Goal: Task Accomplishment & Management: Manage account settings

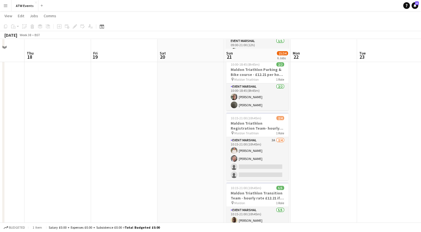
scroll to position [56, 0]
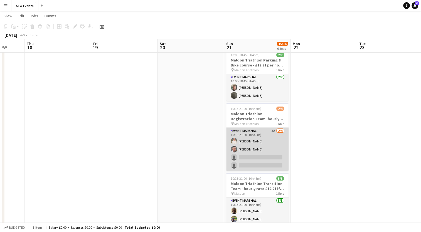
click at [273, 131] on app-card-role "Event Marshal 3A [DATE] 10:15-21:00 (10h45m) [PERSON_NAME] [PERSON_NAME] single…" at bounding box center [257, 149] width 62 height 43
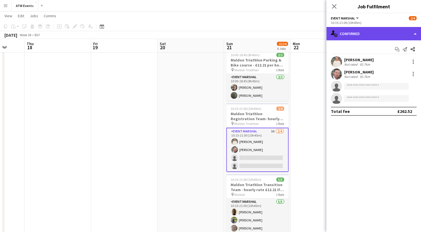
click at [354, 36] on div "single-neutral-actions-check-2 Confirmed" at bounding box center [374, 33] width 95 height 13
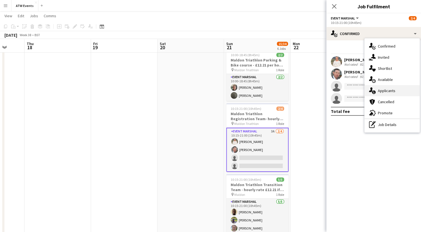
click at [379, 89] on span "Applicants" at bounding box center [387, 90] width 18 height 5
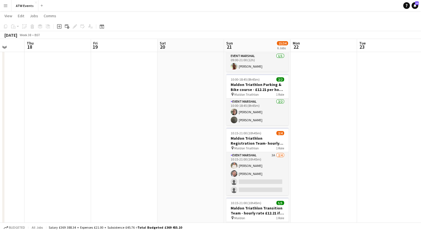
scroll to position [31, 0]
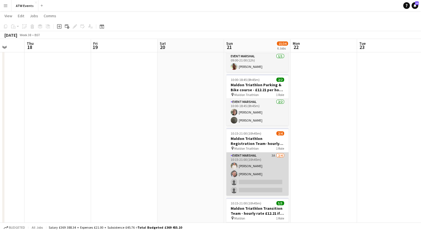
click at [274, 154] on app-card-role "Event Marshal 3A [DATE] 10:15-21:00 (10h45m) [PERSON_NAME] [PERSON_NAME] single…" at bounding box center [257, 174] width 62 height 43
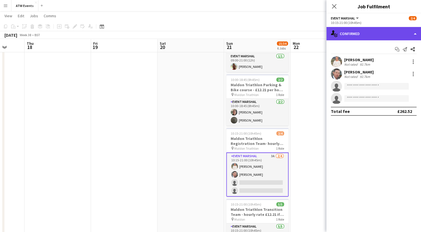
click at [348, 38] on div "single-neutral-actions-check-2 Confirmed" at bounding box center [374, 33] width 95 height 13
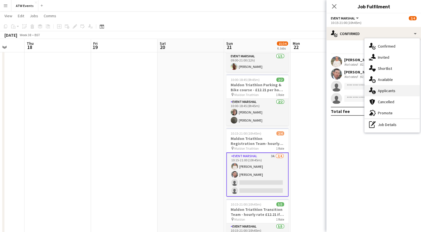
click at [380, 90] on span "Applicants" at bounding box center [387, 90] width 18 height 5
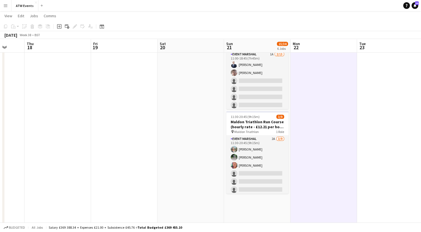
scroll to position [281, 0]
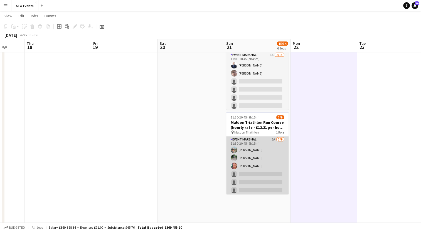
click at [268, 138] on app-card-role "Event Marshal 2A [DATE] 11:30-20:45 (9h15m) [PERSON_NAME] [PERSON_NAME] [PERSON…" at bounding box center [257, 178] width 62 height 84
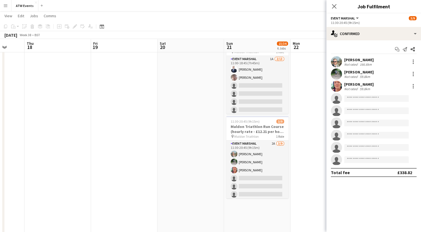
scroll to position [0, 0]
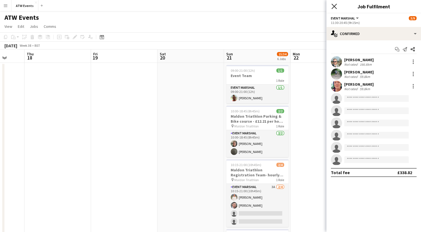
click at [334, 4] on icon "Close pop-in" at bounding box center [334, 6] width 5 height 5
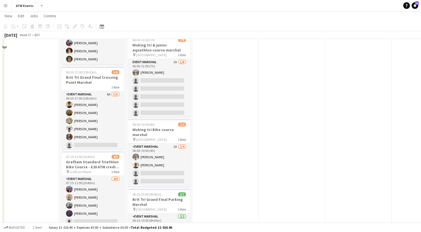
scroll to position [203, 0]
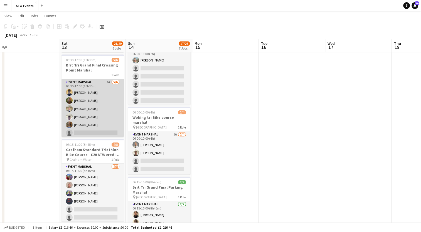
click at [106, 83] on app-card-role "Event Marshal 6A [DATE] 06:30-17:00 (10h30m) [PERSON_NAME] [PERSON_NAME] [PERSO…" at bounding box center [93, 108] width 62 height 59
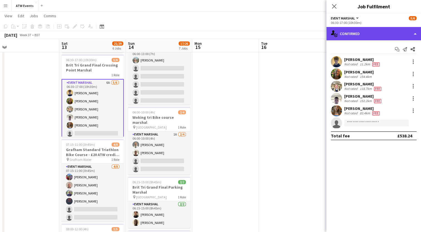
click at [362, 35] on div "single-neutral-actions-check-2 Confirmed" at bounding box center [374, 33] width 95 height 13
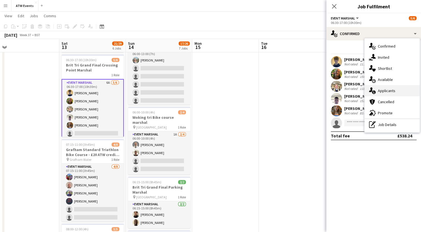
click at [379, 89] on span "Applicants" at bounding box center [387, 90] width 18 height 5
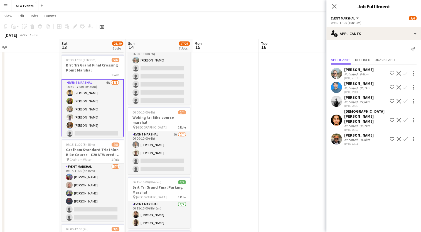
click at [357, 139] on div "Not rated" at bounding box center [351, 140] width 14 height 4
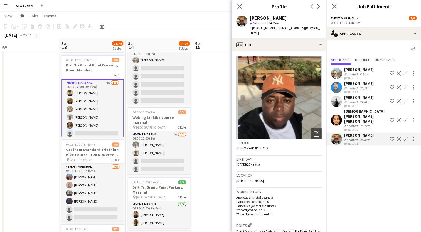
click at [353, 100] on div "[PERSON_NAME]" at bounding box center [359, 97] width 30 height 5
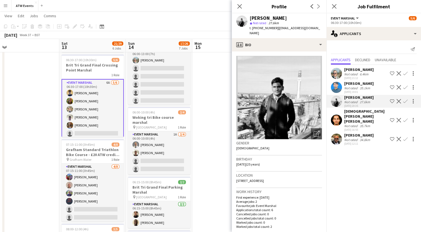
click at [403, 103] on app-icon "Confirm" at bounding box center [405, 101] width 4 height 4
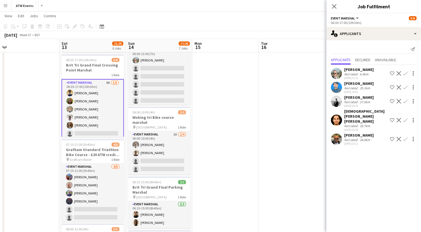
click at [401, 103] on app-icon "Decline" at bounding box center [399, 101] width 4 height 4
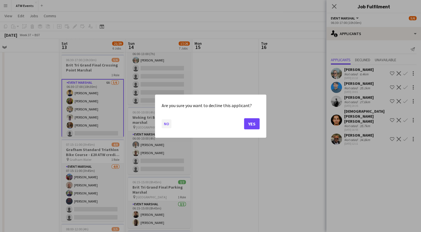
click at [165, 125] on button "No" at bounding box center [167, 123] width 10 height 9
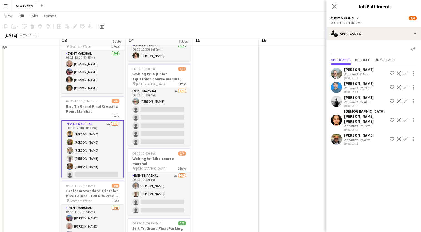
scroll to position [165, 0]
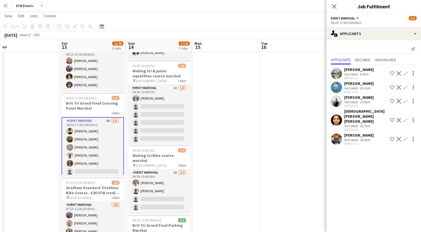
click at [403, 103] on app-icon "Confirm" at bounding box center [405, 101] width 4 height 4
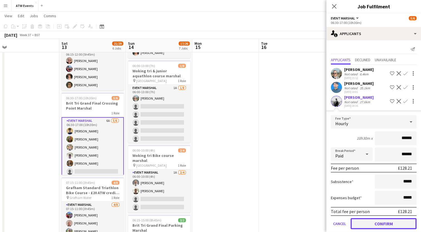
click at [371, 227] on button "Confirm" at bounding box center [384, 223] width 66 height 11
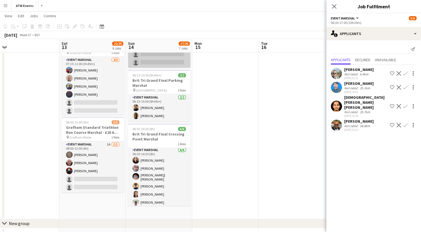
scroll to position [1, 0]
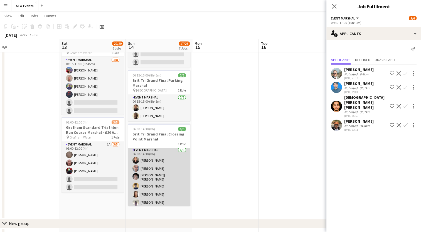
click at [159, 168] on app-card-role "Event Marshal [DATE] 06:30-14:30 (8h) [PERSON_NAME] [PERSON_NAME] [PERSON_NAME]…" at bounding box center [159, 177] width 62 height 61
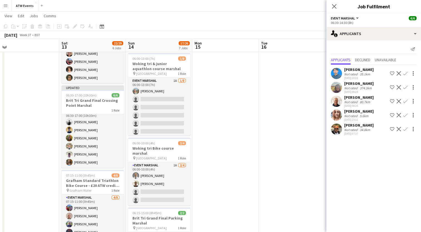
scroll to position [172, 0]
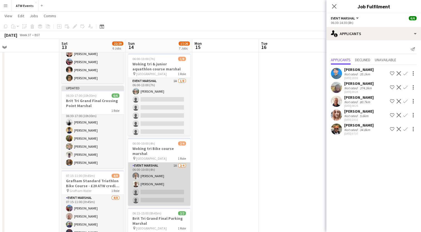
click at [176, 163] on app-card-role "Event Marshal 1A [DATE] 06:00-10:00 (4h) [PERSON_NAME] [PERSON_NAME] single-neu…" at bounding box center [159, 184] width 62 height 43
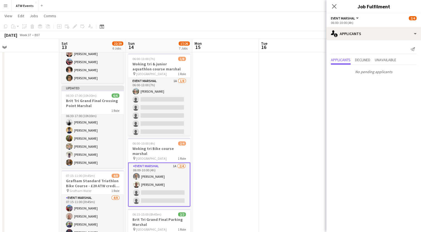
click at [176, 163] on app-card-role "Event Marshal 1A [DATE] 06:00-10:00 (4h) [PERSON_NAME] [PERSON_NAME] single-neu…" at bounding box center [159, 185] width 62 height 44
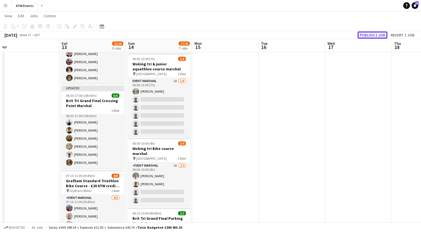
click at [363, 36] on button "Publish 1 job" at bounding box center [373, 34] width 30 height 7
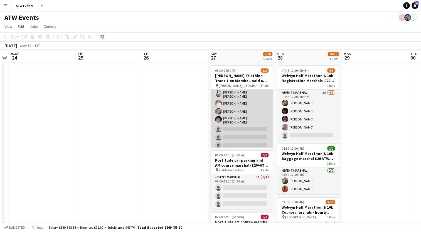
scroll to position [17, 0]
click at [233, 123] on app-card-role "Event Marshal 7A [DATE] 05:30-14:30 (9h) [PERSON_NAME] [PERSON_NAME] [PERSON_NA…" at bounding box center [242, 111] width 62 height 79
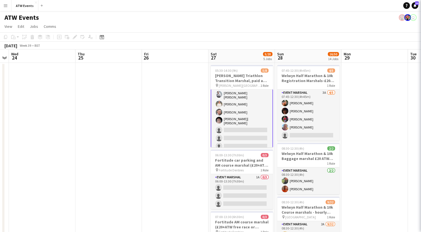
scroll to position [18, 0]
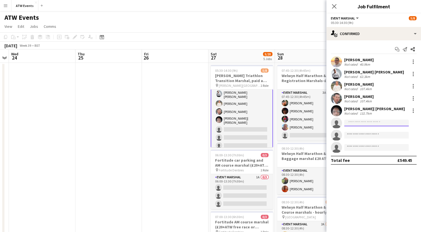
click at [355, 122] on input at bounding box center [376, 123] width 65 height 7
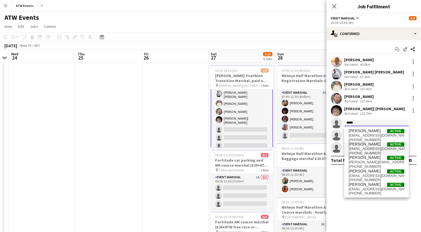
type input "*****"
click at [364, 147] on span "[EMAIL_ADDRESS][DOMAIN_NAME]" at bounding box center [377, 149] width 56 height 4
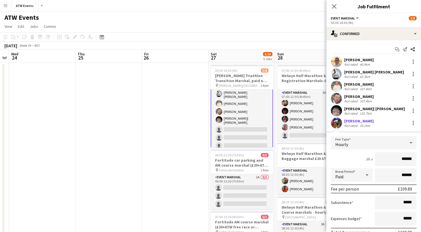
scroll to position [62, 0]
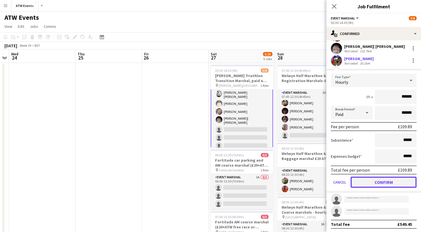
click at [376, 183] on button "Confirm" at bounding box center [384, 182] width 66 height 11
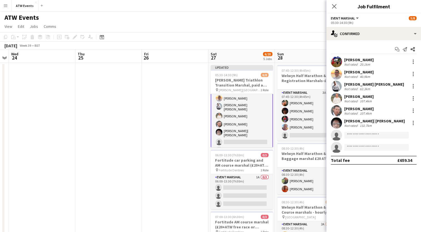
scroll to position [0, 0]
click at [367, 134] on input at bounding box center [376, 135] width 65 height 7
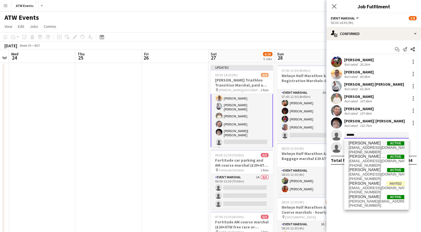
type input "******"
click at [359, 147] on span "[EMAIL_ADDRESS][DOMAIN_NAME]" at bounding box center [377, 148] width 56 height 4
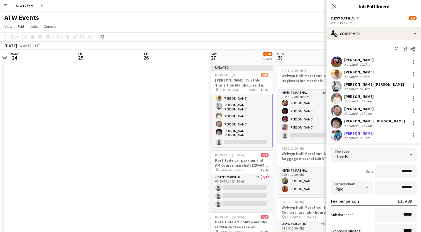
scroll to position [62, 0]
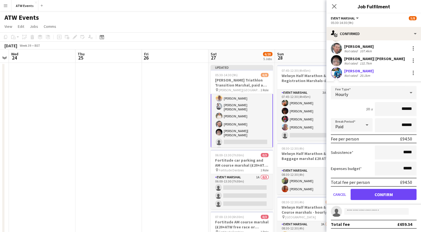
type input "******"
click at [366, 196] on button "Confirm" at bounding box center [384, 194] width 66 height 11
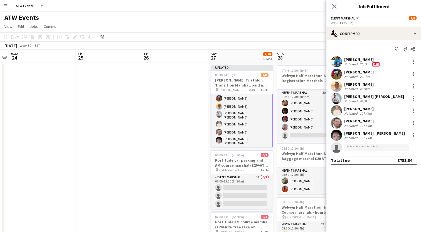
scroll to position [0, 0]
click at [356, 150] on input at bounding box center [376, 147] width 65 height 7
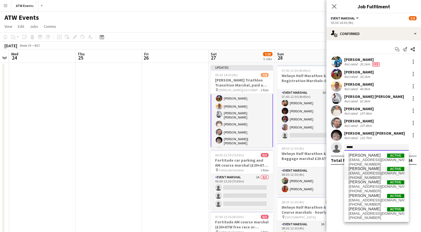
type input "*****"
click at [362, 169] on span "[PERSON_NAME]" at bounding box center [365, 168] width 32 height 5
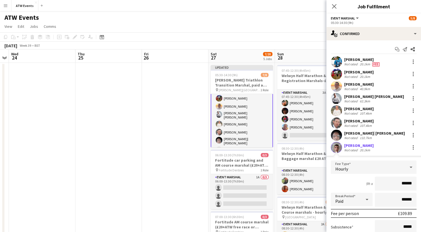
click at [346, 148] on div "Not rated" at bounding box center [351, 150] width 14 height 4
click at [409, 184] on input "******" at bounding box center [396, 184] width 42 height 14
type input "**"
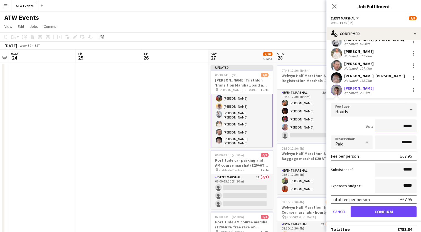
scroll to position [62, 0]
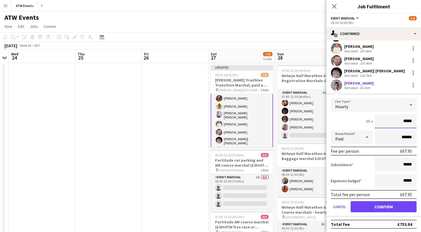
type input "*****"
click at [384, 207] on button "Confirm" at bounding box center [384, 206] width 66 height 11
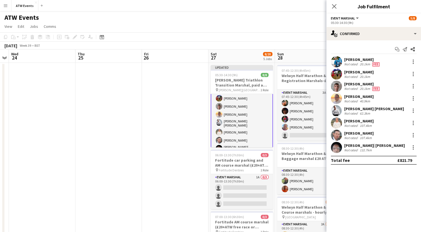
scroll to position [0, 0]
click at [225, 105] on app-card-role "Event Marshal [DATE] 05:30-14:30 (9h) [PERSON_NAME] [PERSON_NAME] [PERSON_NAME]…" at bounding box center [242, 116] width 62 height 80
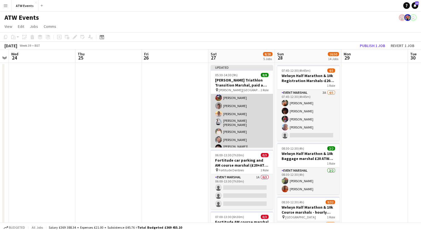
scroll to position [17, 0]
click at [225, 105] on app-card-role "Event Marshal [DATE] 05:30-14:30 (9h) [PERSON_NAME] [PERSON_NAME] [PERSON_NAME]…" at bounding box center [242, 116] width 62 height 79
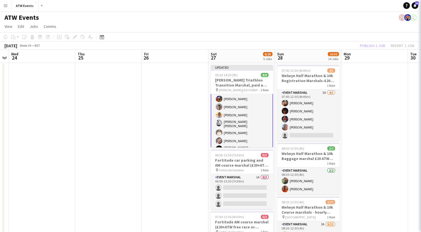
scroll to position [18, 0]
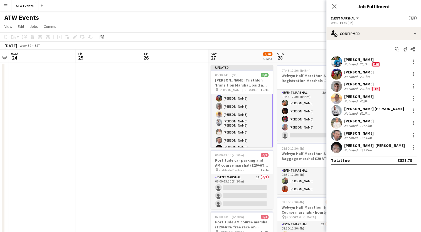
click at [347, 85] on div "[PERSON_NAME]" at bounding box center [362, 84] width 36 height 5
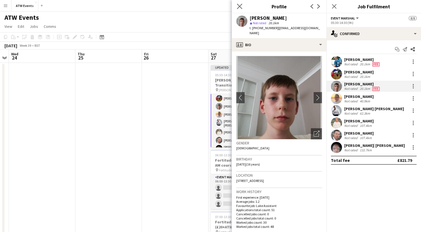
click at [236, 5] on app-icon "Close pop-in" at bounding box center [240, 7] width 8 height 8
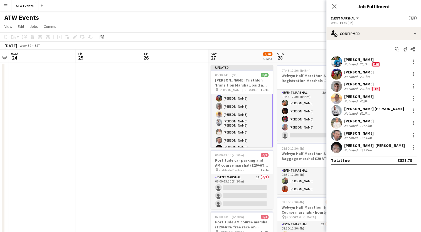
click at [332, 3] on div "Close pop-in" at bounding box center [335, 6] width 16 height 13
click at [334, 4] on icon "Close pop-in" at bounding box center [334, 6] width 5 height 5
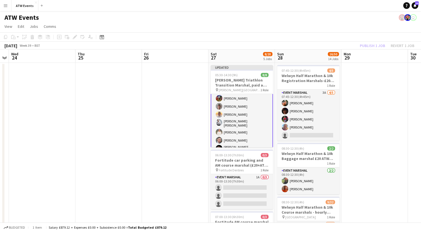
click at [370, 45] on div "Publish 1 job Revert 1 job" at bounding box center [387, 45] width 68 height 7
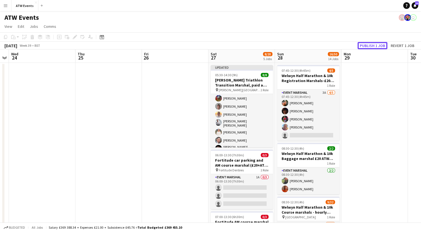
click at [370, 45] on button "Publish 1 job" at bounding box center [373, 45] width 30 height 7
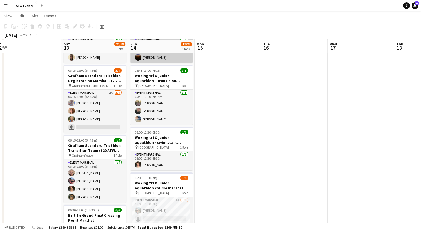
scroll to position [52, 0]
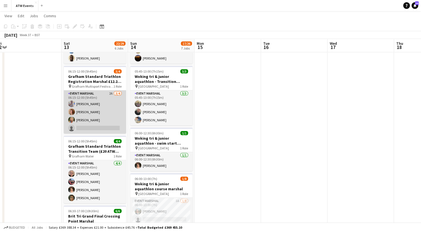
click at [112, 94] on app-card-role "Event Marshal 2A [DATE] 06:15-12:00 (5h45m) [PERSON_NAME] [PERSON_NAME] [PERSON…" at bounding box center [95, 111] width 62 height 43
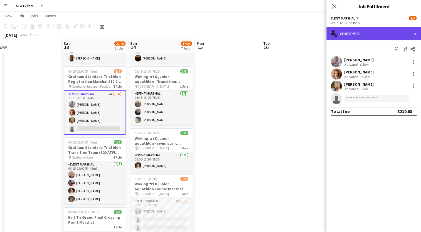
click at [350, 36] on div "single-neutral-actions-check-2 Confirmed" at bounding box center [374, 33] width 95 height 13
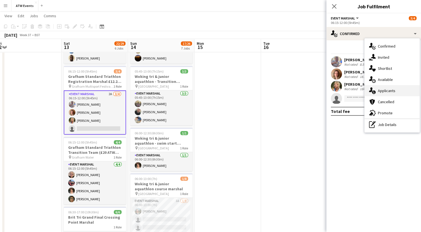
click at [380, 88] on div "single-neutral-actions-information Applicants" at bounding box center [392, 90] width 55 height 11
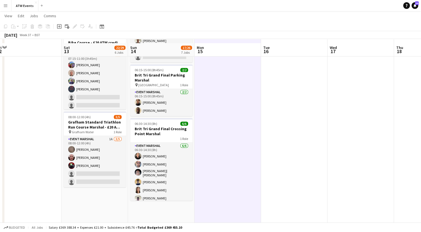
scroll to position [320, 0]
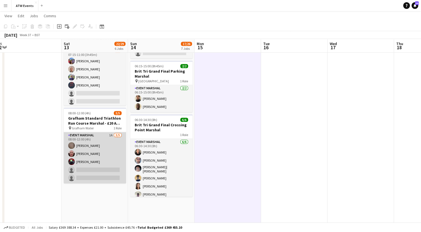
click at [111, 133] on app-card-role "Event Marshal 1A [DATE] 08:00-12:00 (4h) [PERSON_NAME] [PERSON_NAME] [PERSON_NA…" at bounding box center [95, 157] width 62 height 51
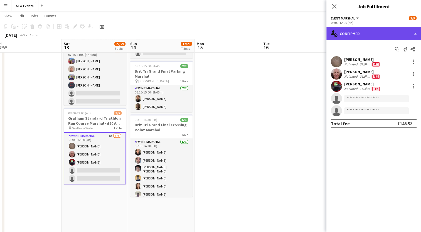
click at [365, 35] on div "single-neutral-actions-check-2 Confirmed" at bounding box center [374, 33] width 95 height 13
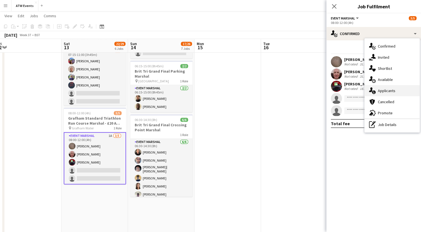
click at [379, 93] on div "single-neutral-actions-information Applicants" at bounding box center [392, 90] width 55 height 11
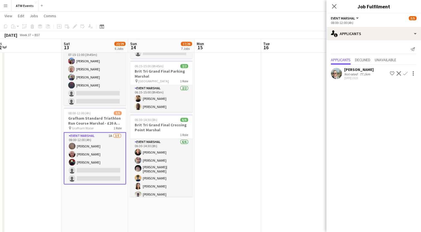
click at [406, 71] on app-icon "Confirm" at bounding box center [405, 73] width 4 height 4
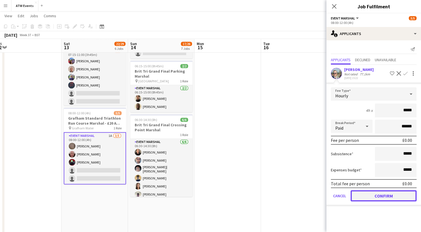
click at [362, 199] on button "Confirm" at bounding box center [384, 195] width 66 height 11
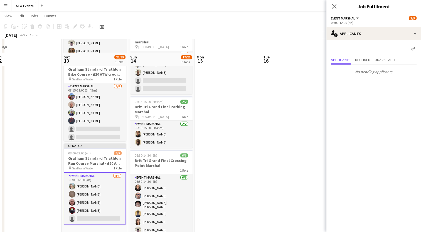
scroll to position [280, 0]
